Goal: Task Accomplishment & Management: Manage account settings

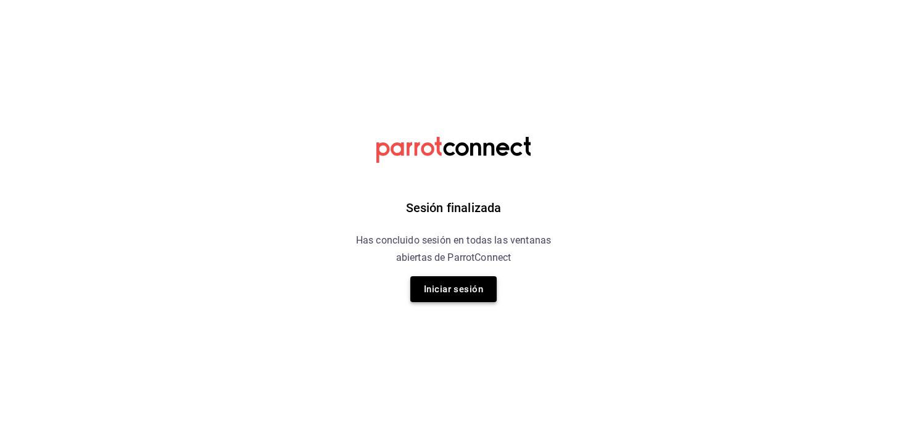
click at [465, 283] on button "Iniciar sesión" at bounding box center [453, 289] width 86 height 26
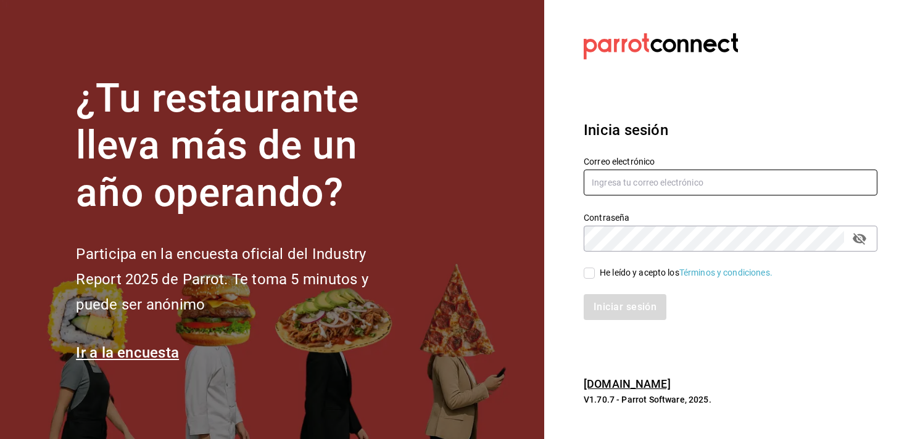
type input "[EMAIL_ADDRESS][DOMAIN_NAME]"
click at [640, 265] on div "He leído y acepto los Términos y condiciones." at bounding box center [723, 266] width 308 height 28
click at [640, 270] on div "He leído y acepto los Términos y condiciones." at bounding box center [686, 273] width 173 height 13
click at [595, 270] on input "He leído y acepto los Términos y condiciones." at bounding box center [589, 273] width 11 height 11
checkbox input "true"
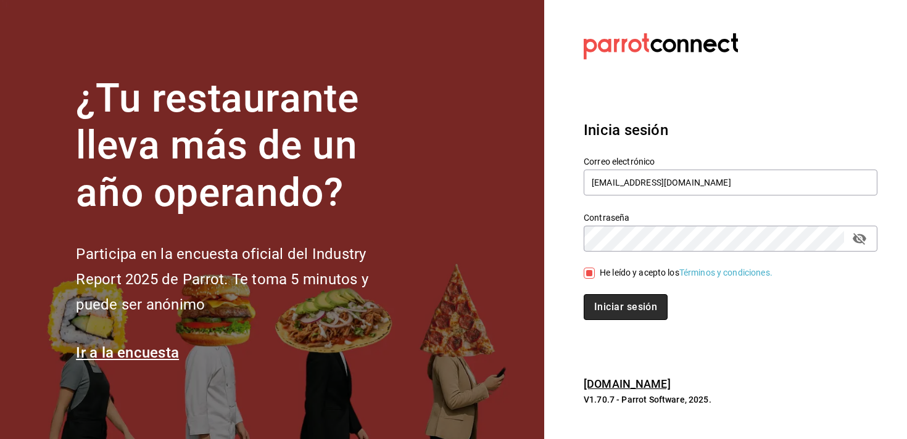
click at [626, 307] on button "Iniciar sesión" at bounding box center [626, 307] width 84 height 26
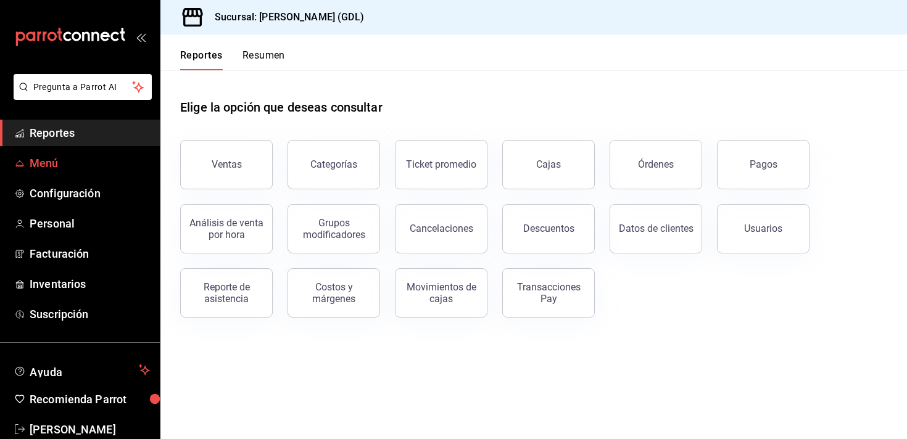
click at [91, 157] on span "Menú" at bounding box center [90, 163] width 120 height 17
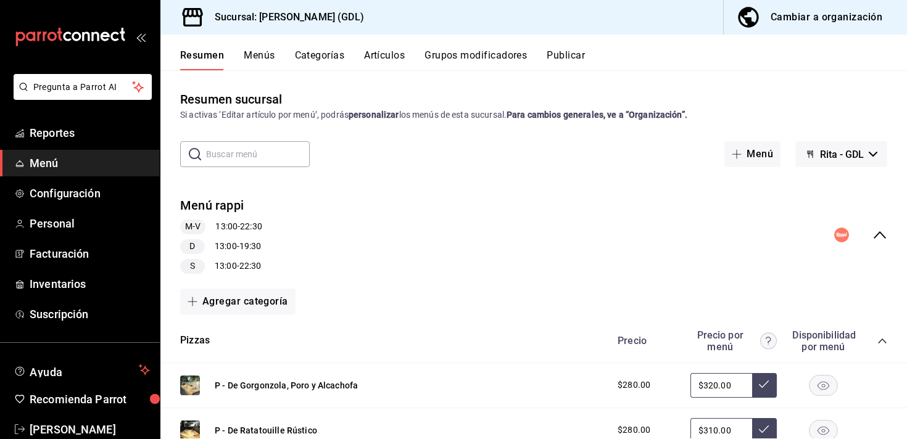
click at [277, 60] on div "Resumen Menús Categorías Artículos Grupos modificadores Publicar" at bounding box center [543, 59] width 727 height 21
click at [265, 54] on button "Menús" at bounding box center [259, 59] width 31 height 21
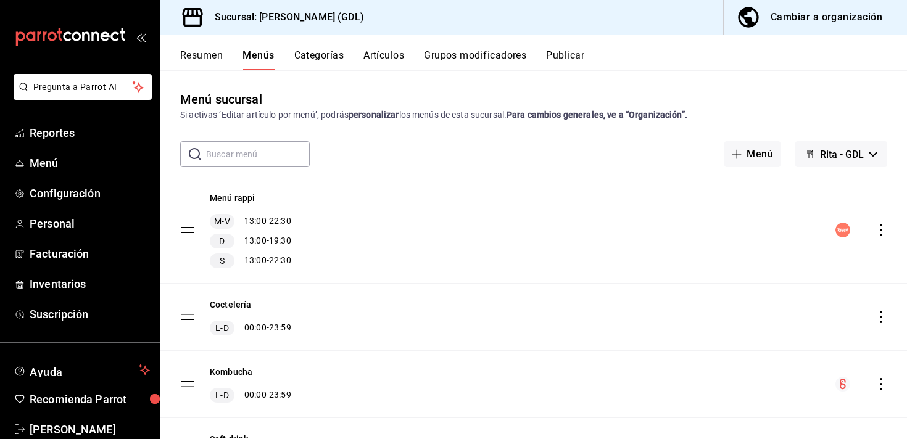
click at [838, 158] on span "Rita - GDL" at bounding box center [842, 155] width 44 height 12
click at [768, 195] on div at bounding box center [453, 219] width 907 height 439
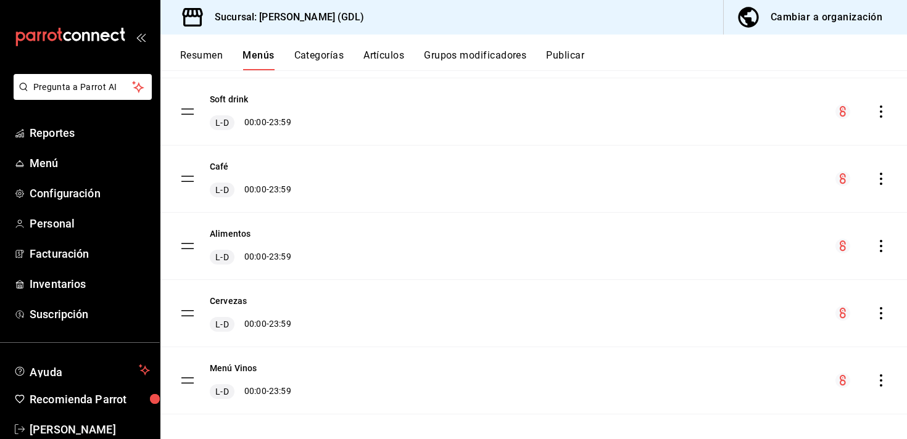
scroll to position [342, 0]
click at [877, 242] on icon "actions" at bounding box center [881, 244] width 12 height 12
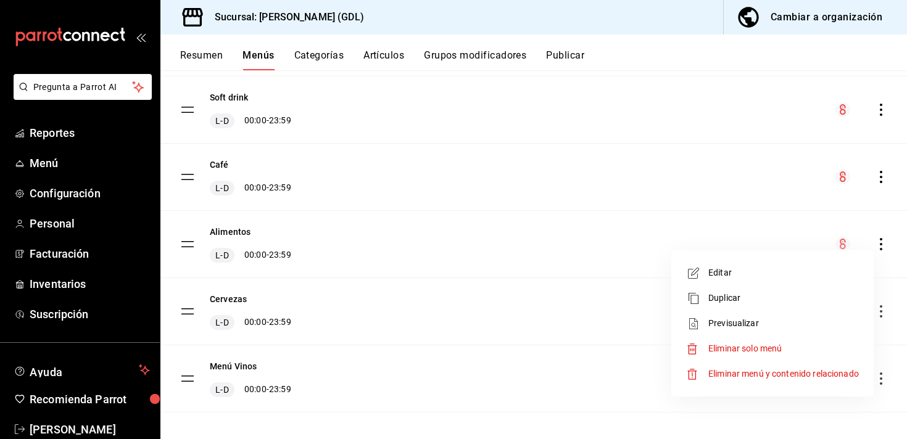
click at [834, 320] on span "Previsualizar" at bounding box center [783, 323] width 151 height 13
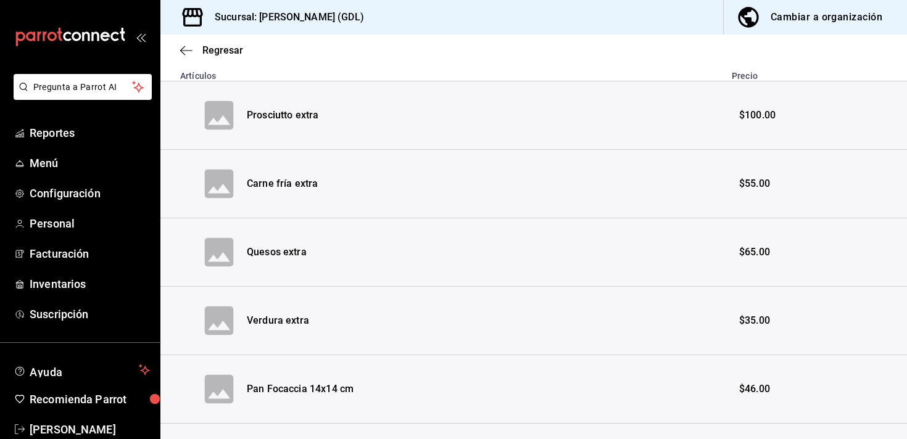
scroll to position [123, 0]
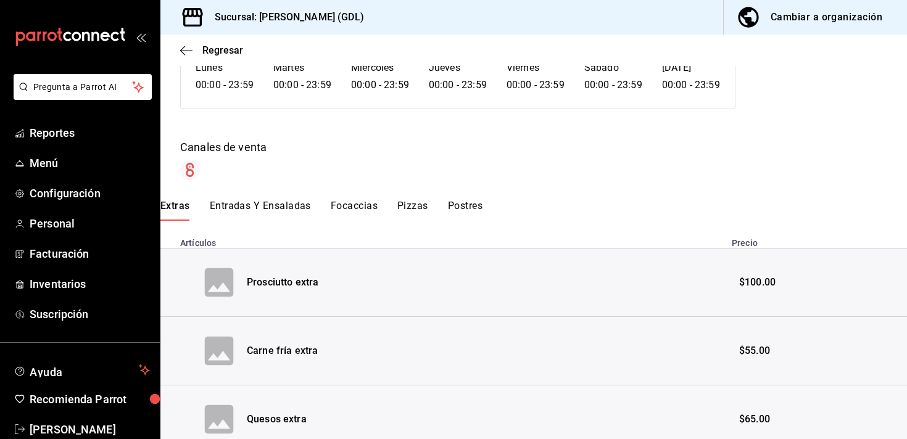
click at [273, 207] on button "Entradas Y Ensaladas" at bounding box center [260, 210] width 101 height 21
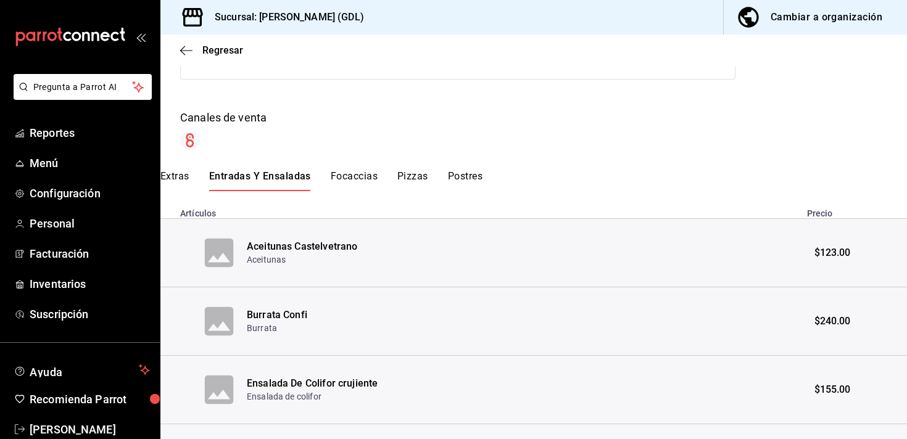
scroll to position [0, 0]
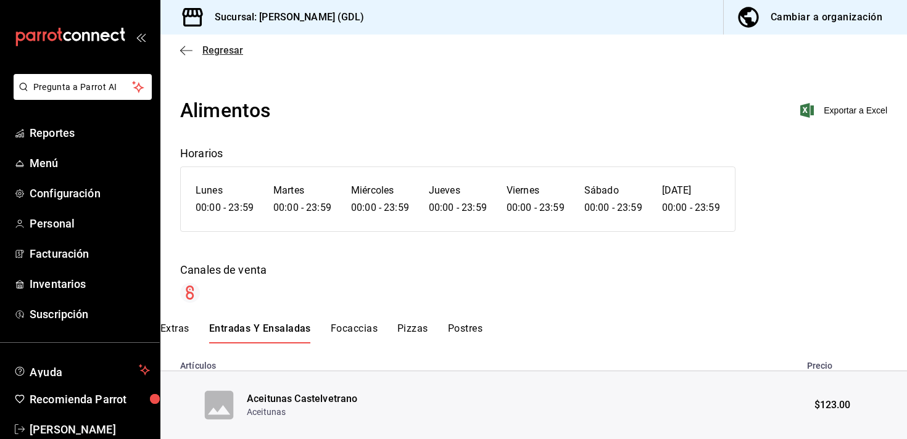
click at [196, 54] on span "Regresar" at bounding box center [211, 50] width 63 height 12
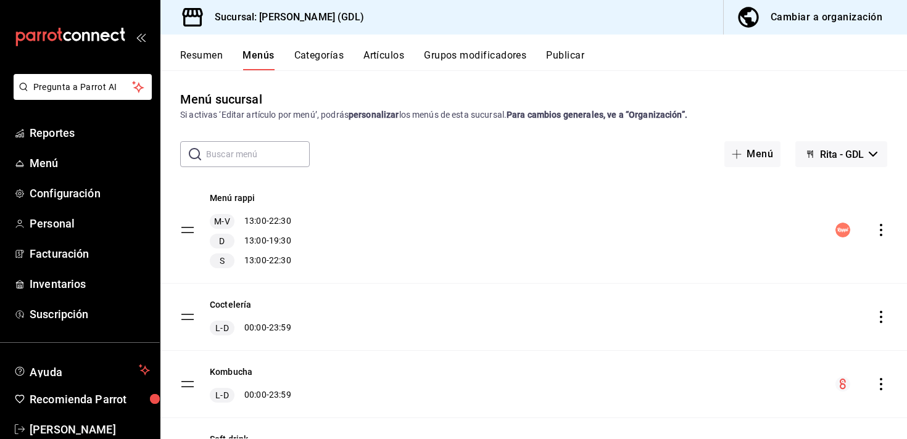
click at [368, 56] on button "Artículos" at bounding box center [383, 59] width 41 height 21
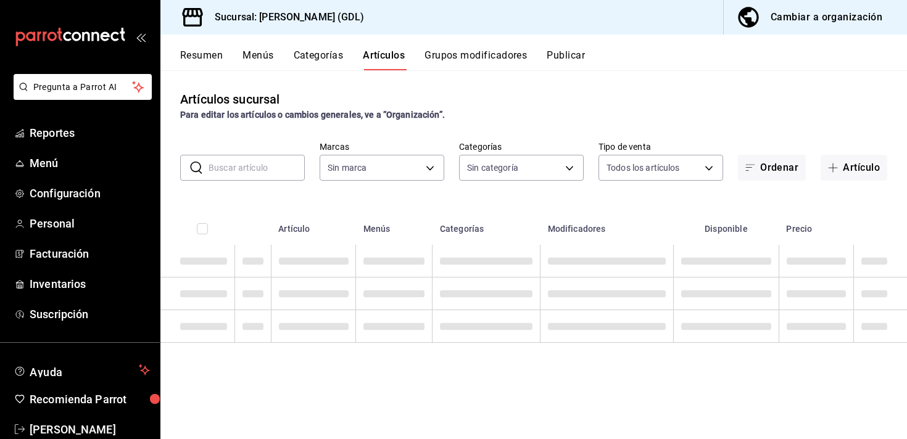
type input "c98b01ad-3431-465a-b391-fd370b6183a3"
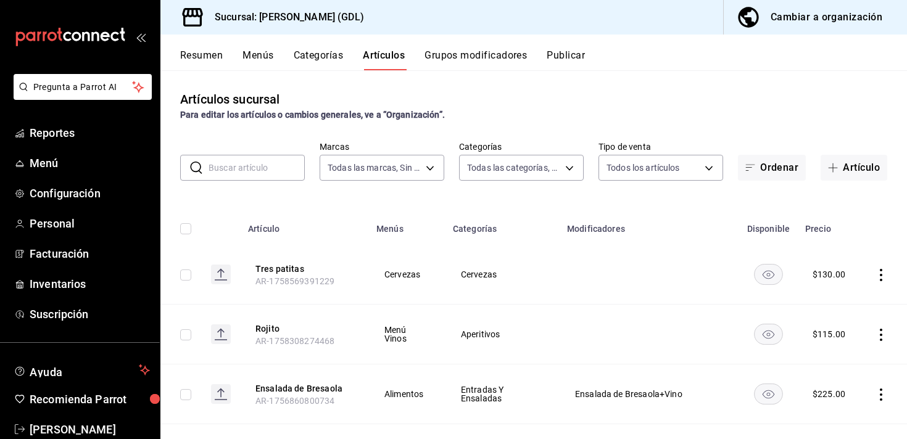
type input "5a38c0db-50c4-4522-a78d-74971e2a78b7,d0fb3d89-d9fa-4950-9157-36d411a573a0,9959c…"
click at [361, 173] on body "Pregunta a Parrot AI Reportes Menú Configuración Personal Facturación Inventari…" at bounding box center [453, 219] width 907 height 439
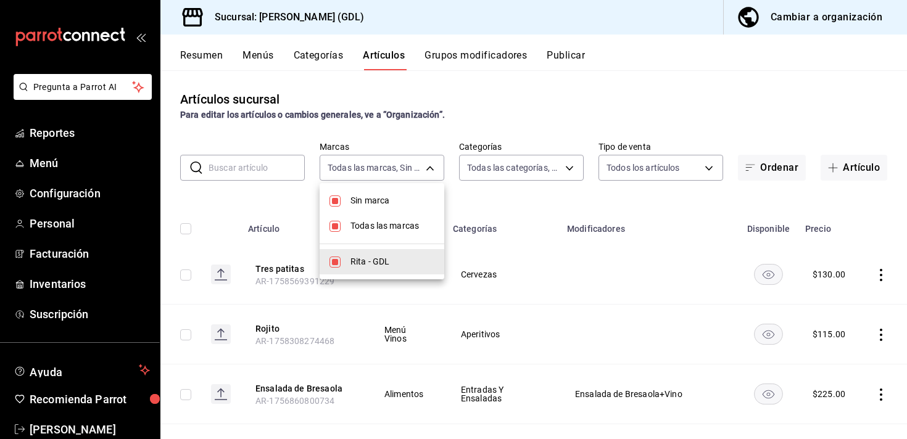
click at [542, 155] on div at bounding box center [453, 219] width 907 height 439
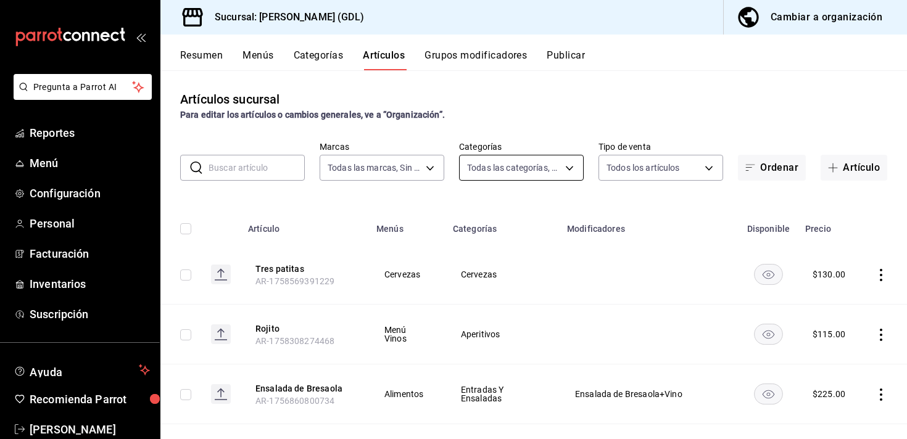
click at [540, 166] on body "Pregunta a Parrot AI Reportes Menú Configuración Personal Facturación Inventari…" at bounding box center [453, 219] width 907 height 439
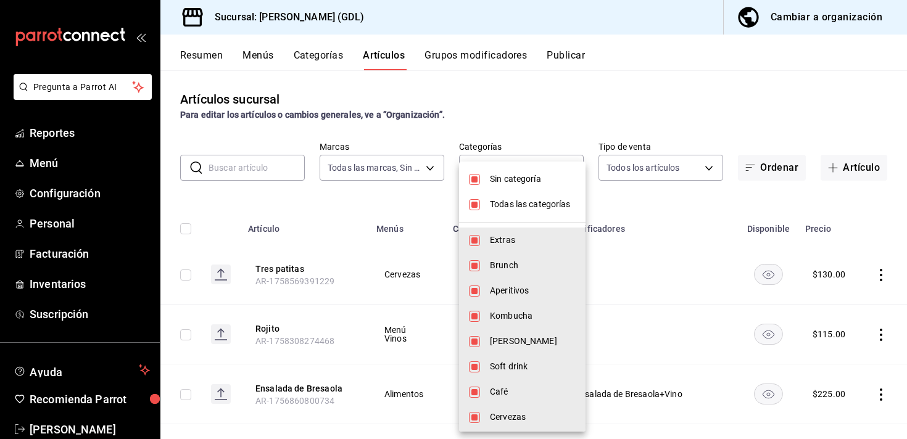
click at [534, 170] on li "Sin categoría" at bounding box center [522, 179] width 126 height 25
checkbox input "false"
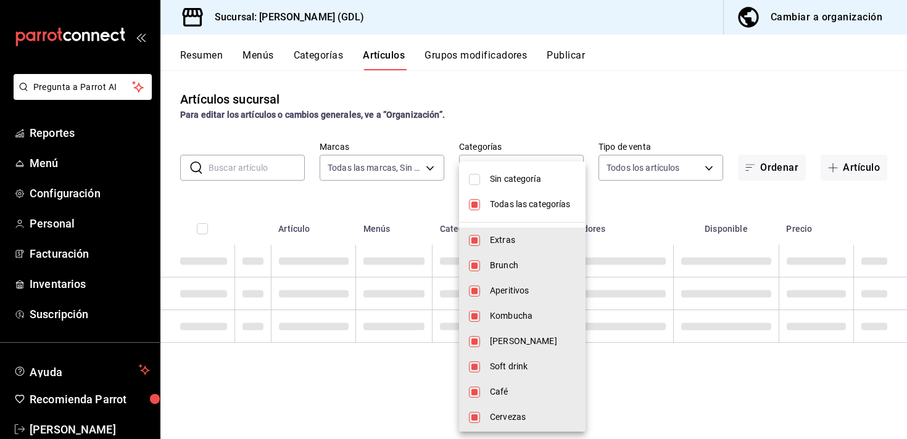
click at [528, 205] on span "Todas las categorías" at bounding box center [533, 204] width 86 height 13
checkbox input "false"
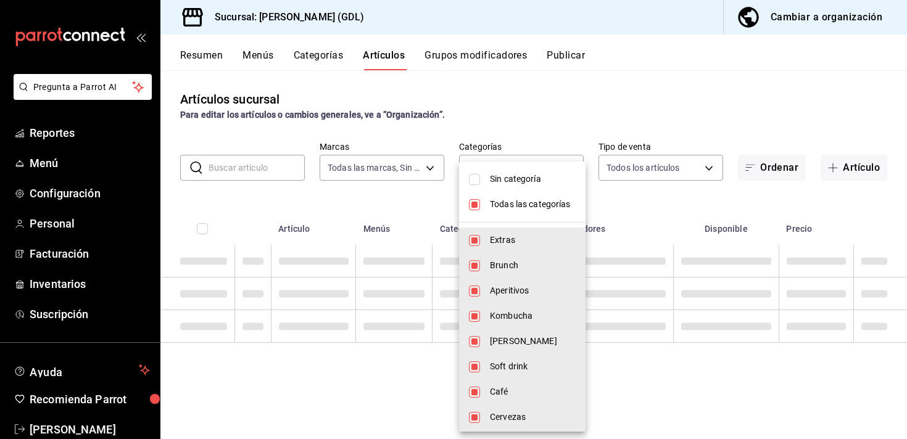
checkbox input "false"
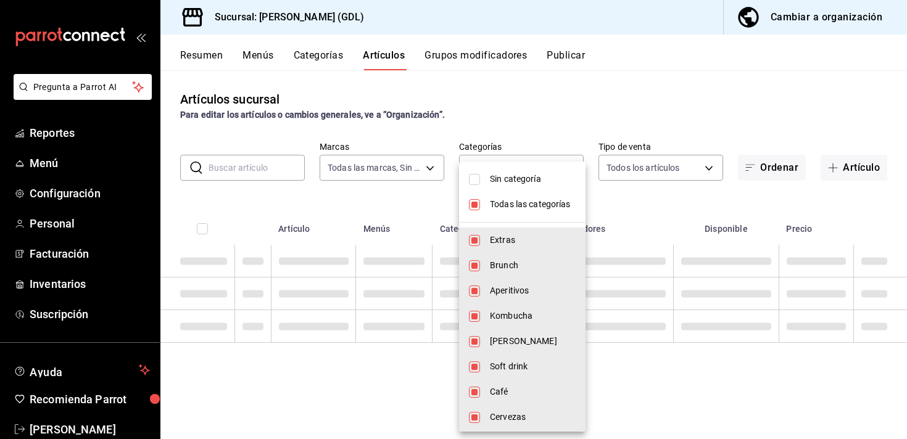
checkbox input "false"
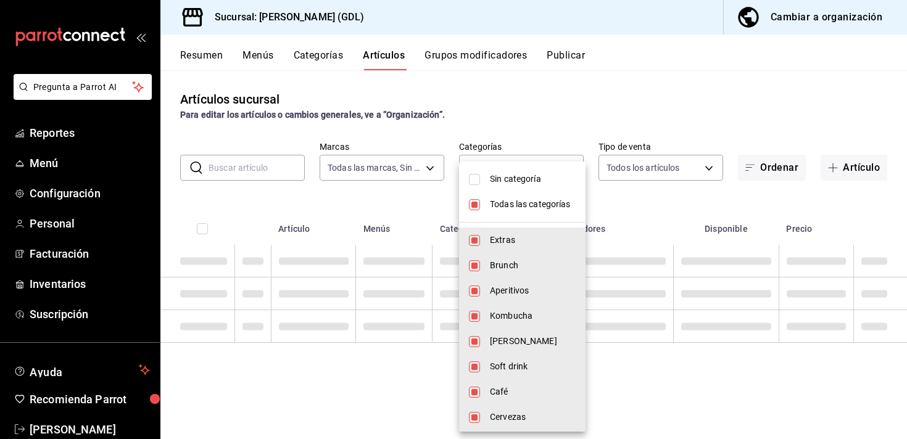
checkbox input "false"
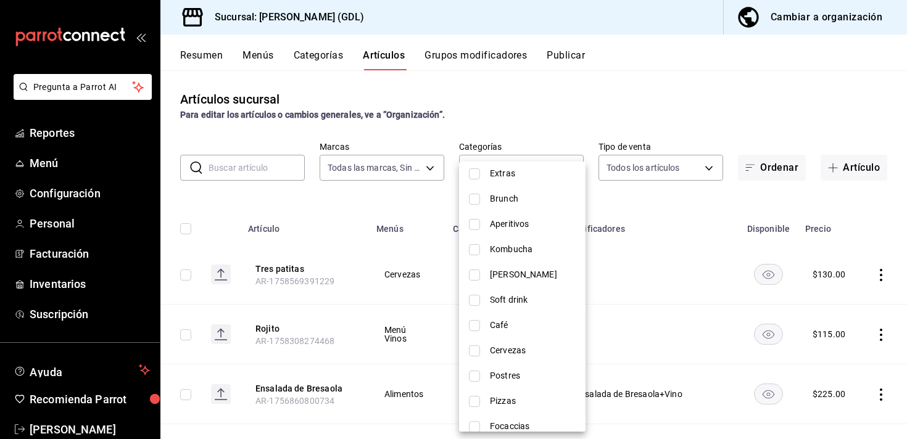
scroll to position [67, 0]
click at [535, 226] on span "Aperitivos" at bounding box center [533, 223] width 86 height 13
type input "9959c164-c187-4a56-8dab-0f7ba667f715"
checkbox input "true"
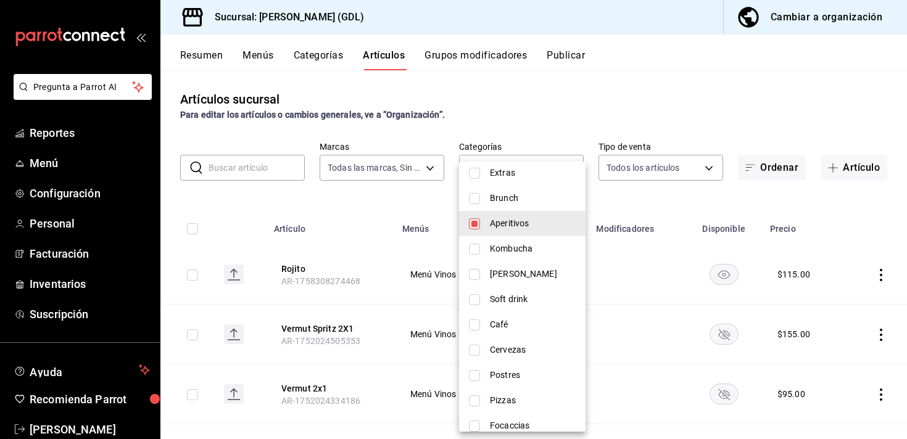
click at [539, 179] on span "Extras" at bounding box center [533, 173] width 86 height 13
type input "9959c164-c187-4a56-8dab-0f7ba667f715,5a38c0db-50c4-4522-a78d-74971e2a78b7"
checkbox input "true"
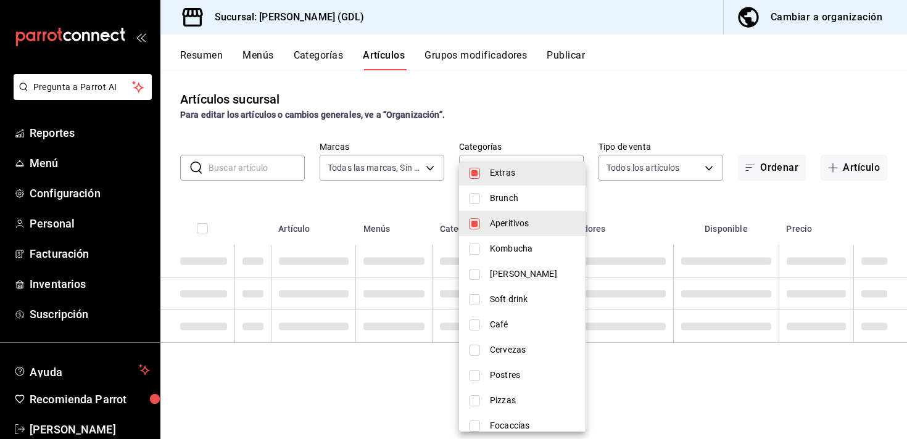
click at [539, 187] on li "Brunch" at bounding box center [522, 198] width 126 height 25
type input "9959c164-c187-4a56-8dab-0f7ba667f715,5a38c0db-50c4-4522-a78d-74971e2a78b7,d0fb3…"
checkbox input "true"
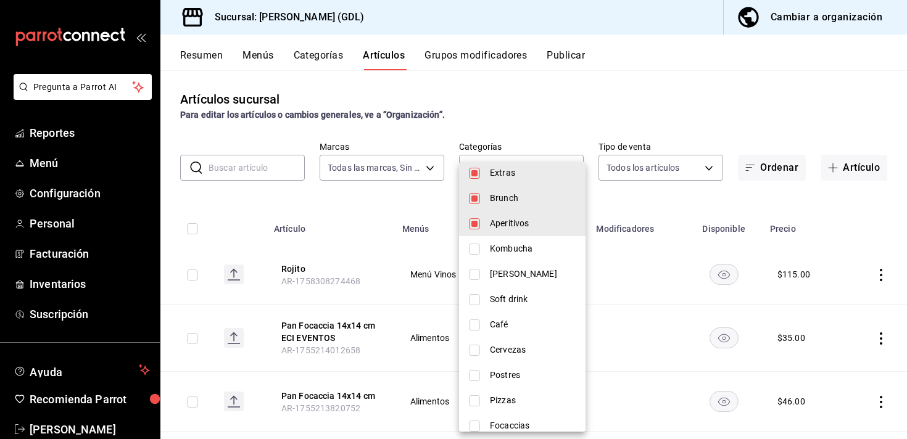
scroll to position [0, 0]
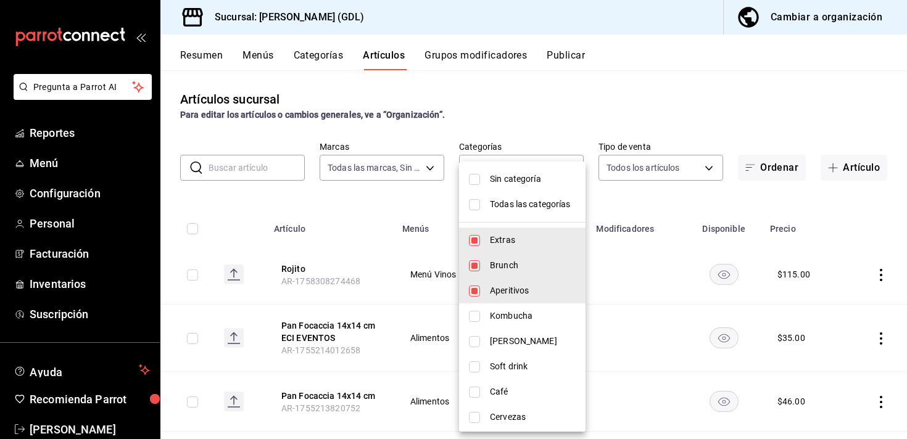
click at [534, 205] on span "Todas las categorías" at bounding box center [533, 204] width 86 height 13
type input "5a38c0db-50c4-4522-a78d-74971e2a78b7,d0fb3d89-d9fa-4950-9157-36d411a573a0,9959c…"
checkbox input "true"
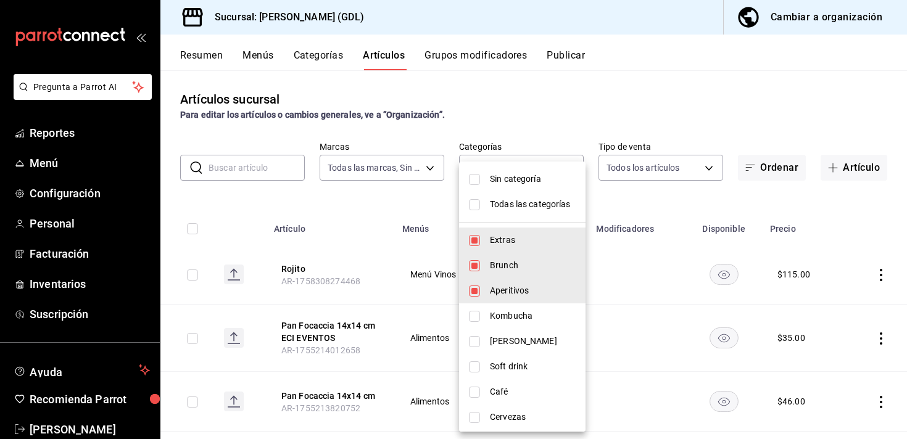
checkbox input "true"
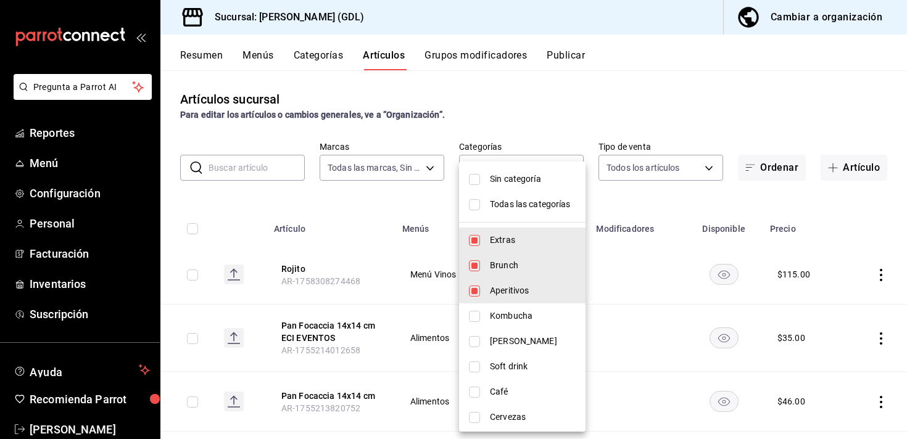
checkbox input "true"
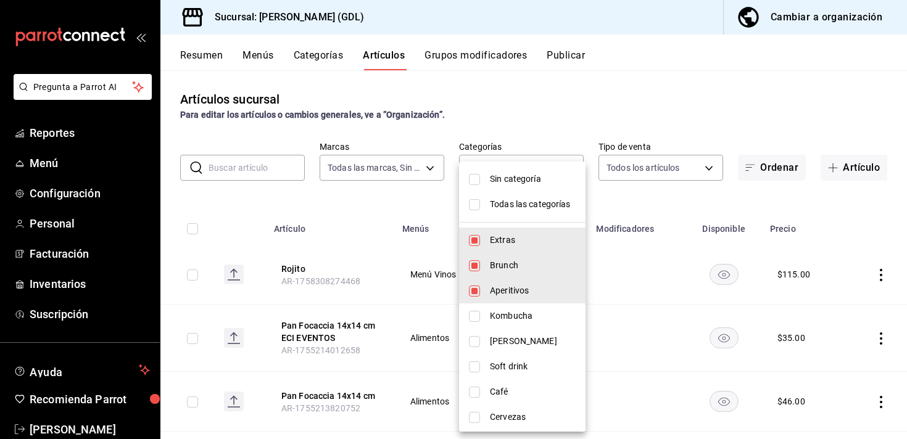
checkbox input "true"
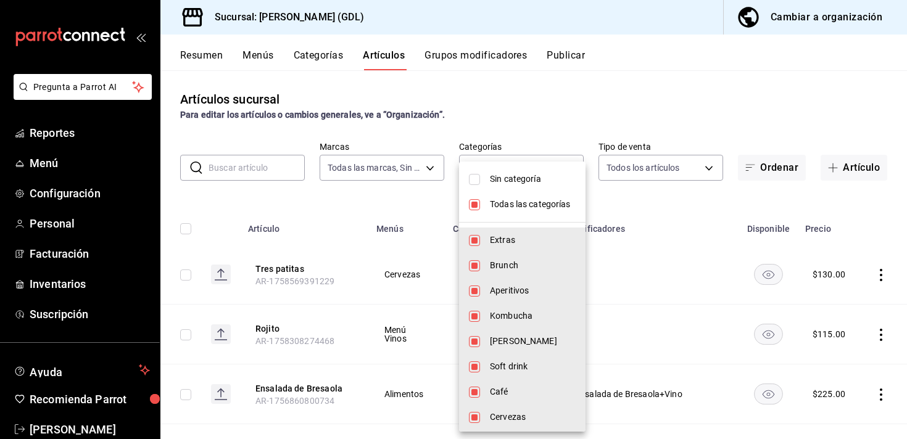
click at [681, 93] on div at bounding box center [453, 219] width 907 height 439
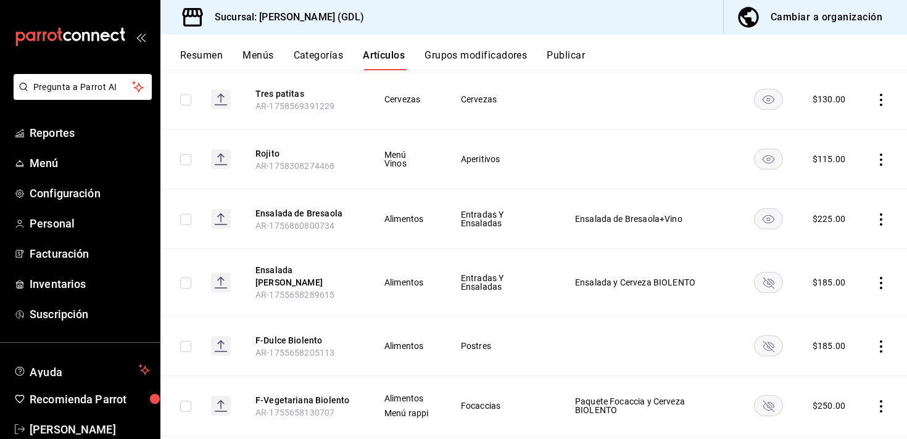
scroll to position [178, 0]
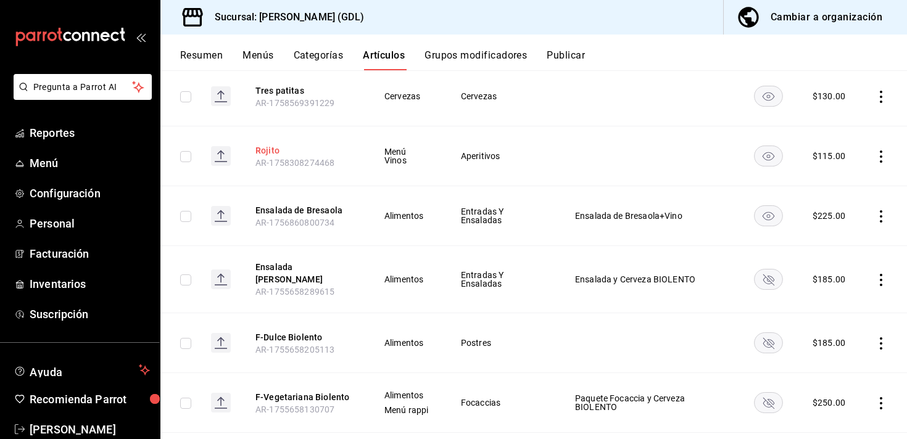
click at [266, 149] on button "Rojito" at bounding box center [304, 150] width 99 height 12
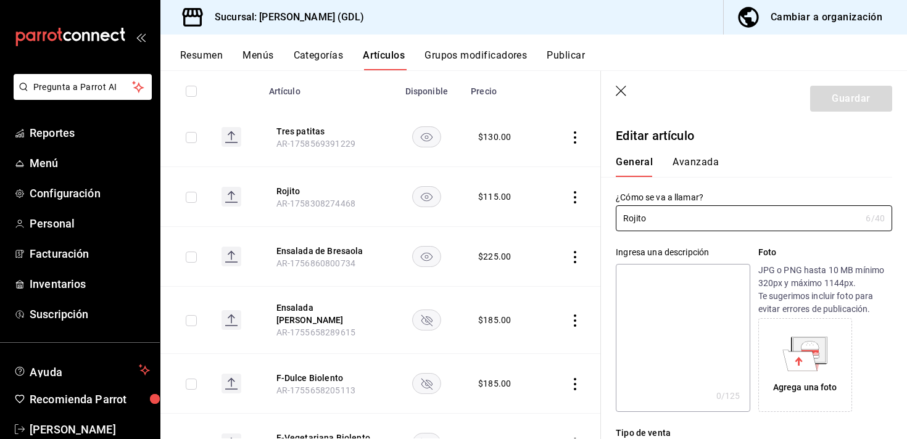
click at [623, 91] on icon "button" at bounding box center [622, 92] width 12 height 12
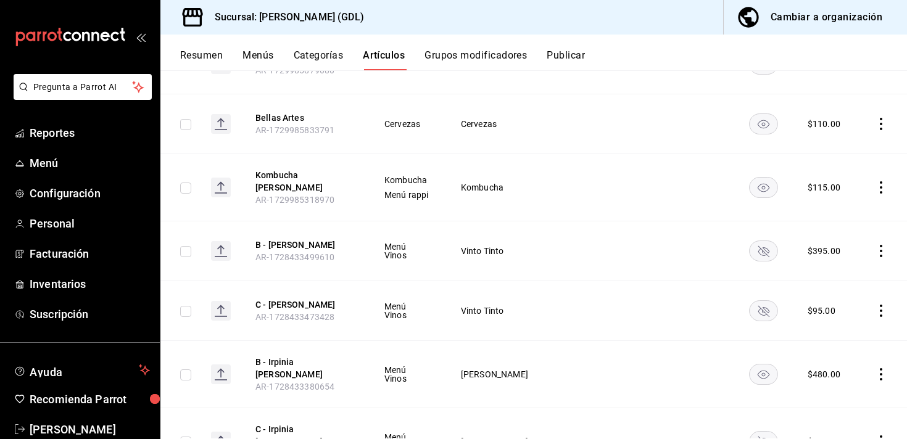
scroll to position [7712, 0]
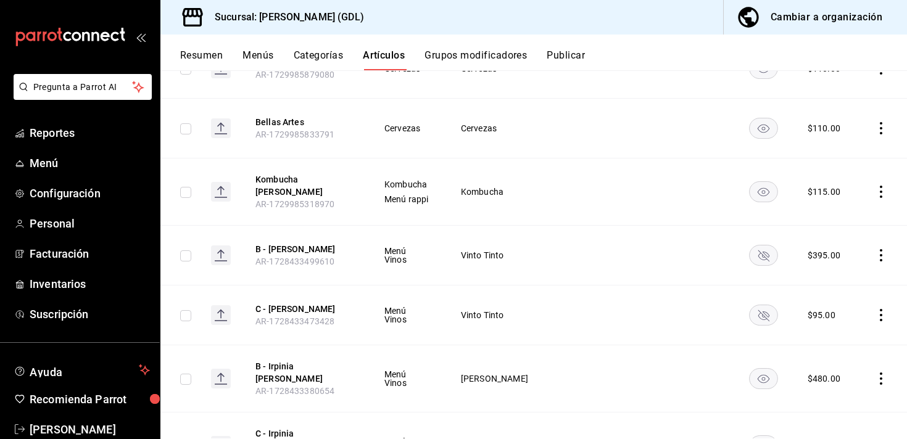
click at [391, 51] on button "Artículos" at bounding box center [384, 59] width 42 height 21
click at [100, 188] on span "Configuración" at bounding box center [90, 193] width 120 height 17
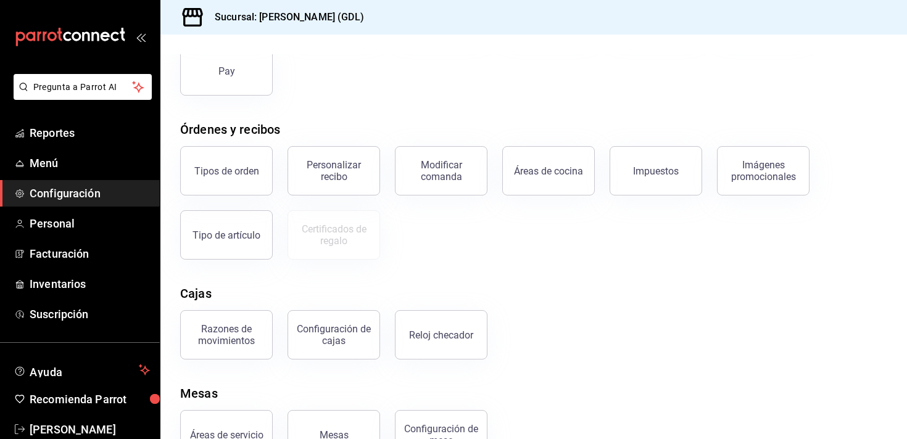
scroll to position [186, 0]
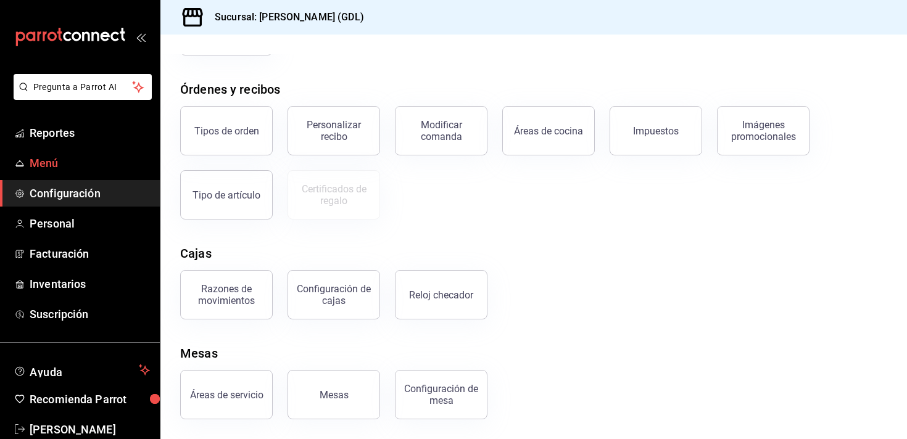
click at [94, 151] on link "Menú" at bounding box center [80, 163] width 160 height 27
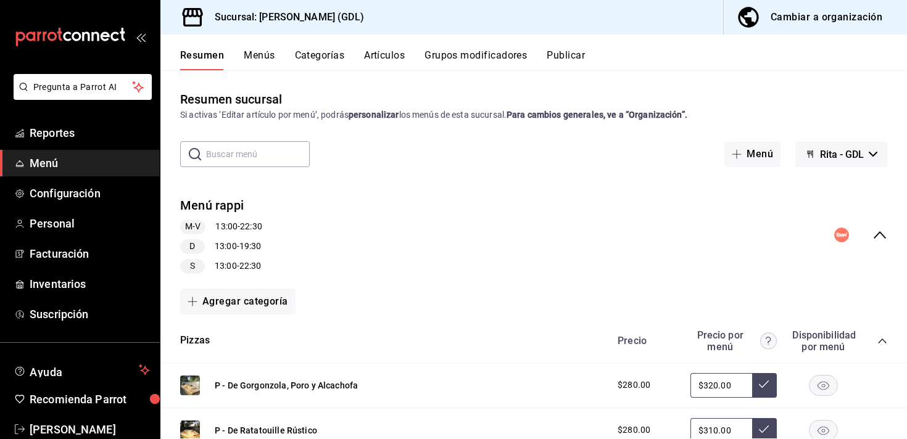
click at [393, 60] on button "Artículos" at bounding box center [384, 59] width 41 height 21
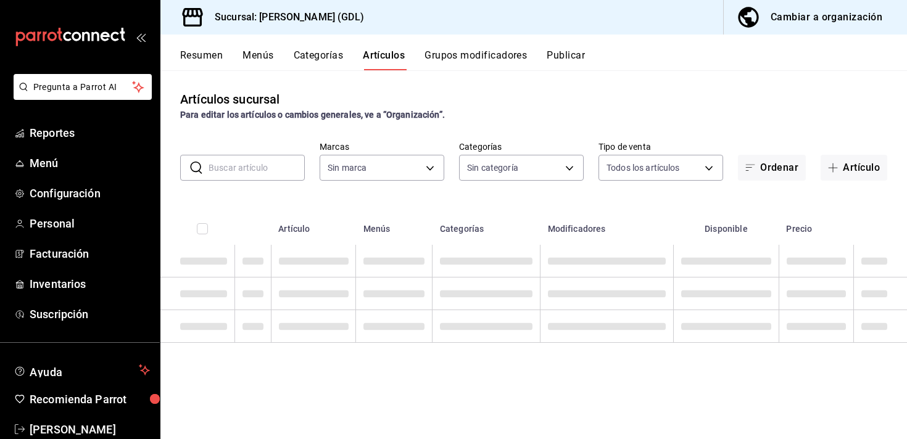
type input "c98b01ad-3431-465a-b391-fd370b6183a3"
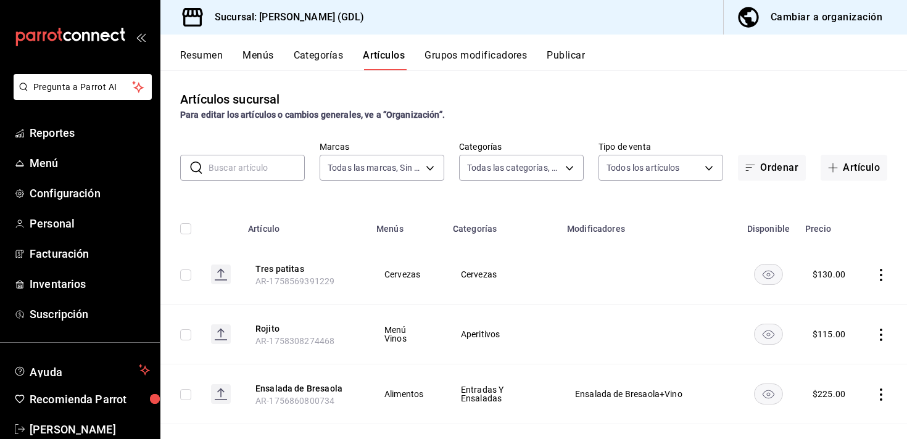
type input "5a38c0db-50c4-4522-a78d-74971e2a78b7,d0fb3d89-d9fa-4950-9157-36d411a573a0,9959c…"
click at [59, 154] on link "Menú" at bounding box center [80, 163] width 160 height 27
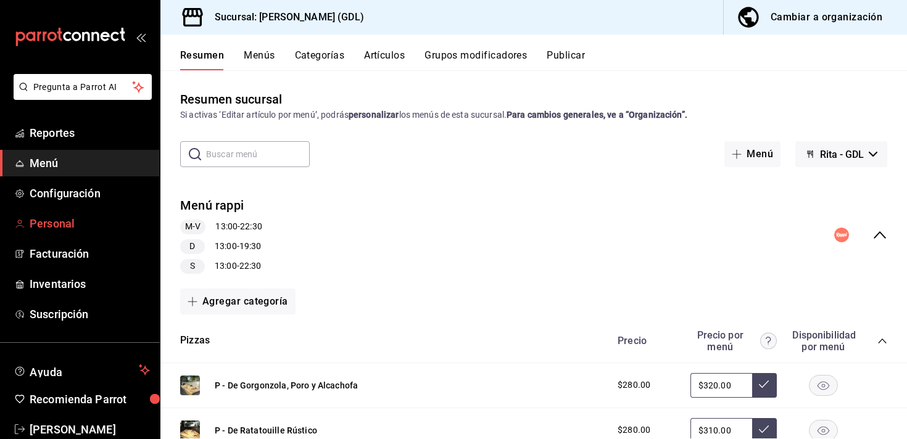
click at [56, 226] on span "Personal" at bounding box center [90, 223] width 120 height 17
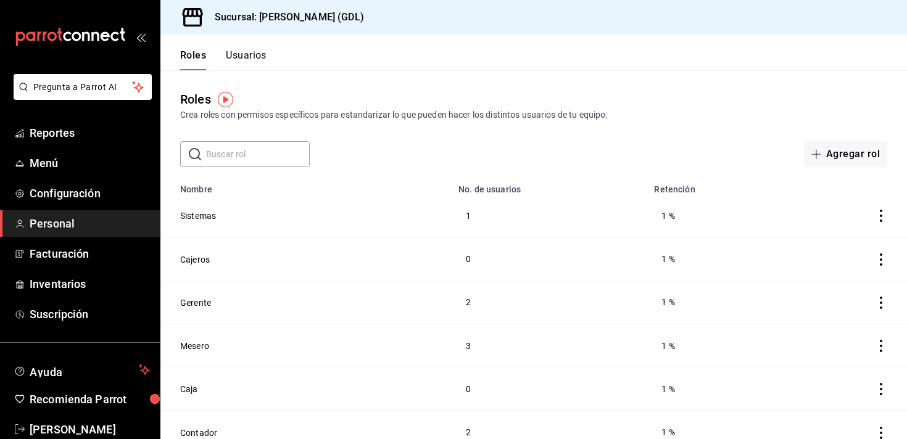
click at [255, 59] on button "Usuarios" at bounding box center [246, 59] width 41 height 21
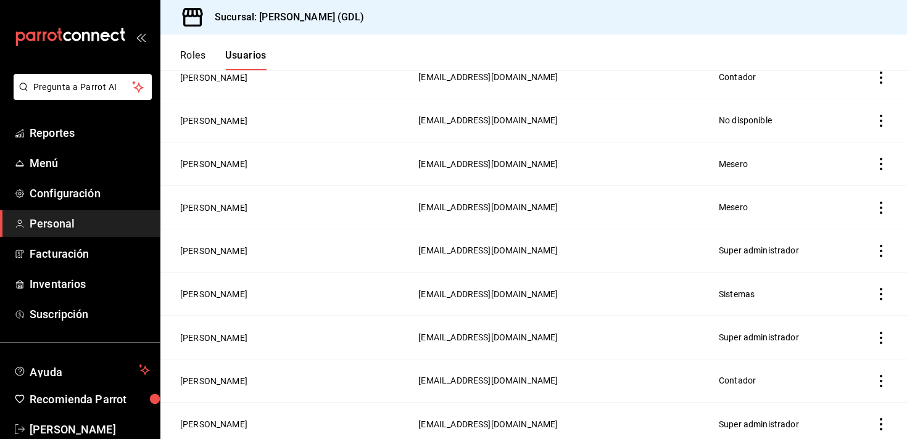
scroll to position [400, 0]
